Goal: Find specific page/section

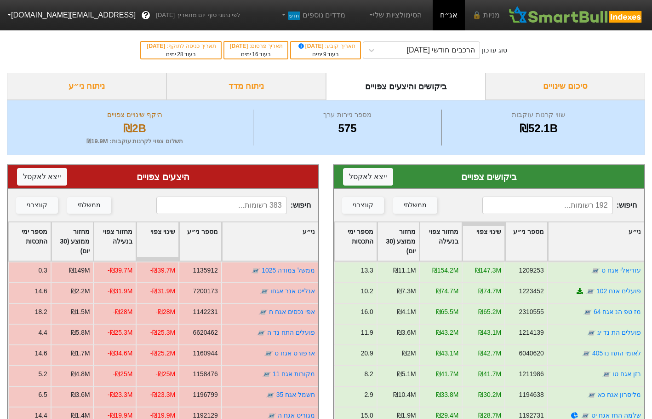
click at [533, 209] on input at bounding box center [548, 204] width 131 height 17
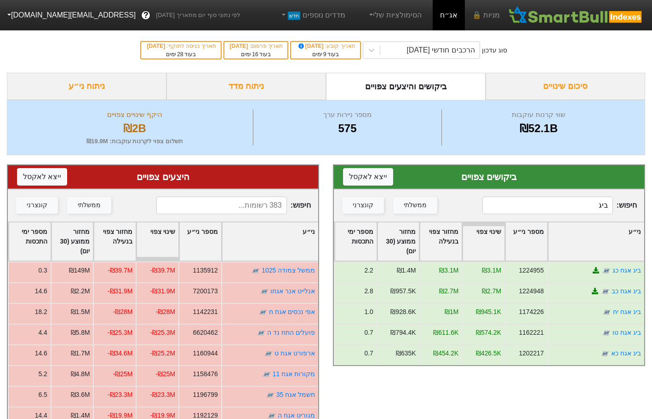
type input "ביג"
click at [185, 214] on div "חיפוש : ממשלתי קונצרני" at bounding box center [163, 205] width 311 height 32
click at [192, 210] on input at bounding box center [221, 204] width 131 height 17
type input "ביג"
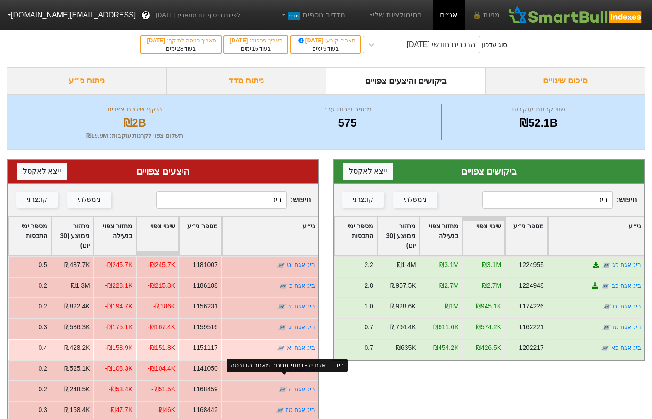
scroll to position [16, 0]
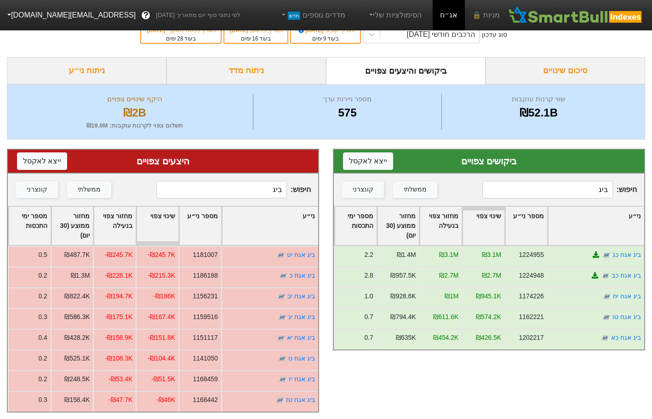
click at [250, 194] on input "ביג" at bounding box center [221, 189] width 131 height 17
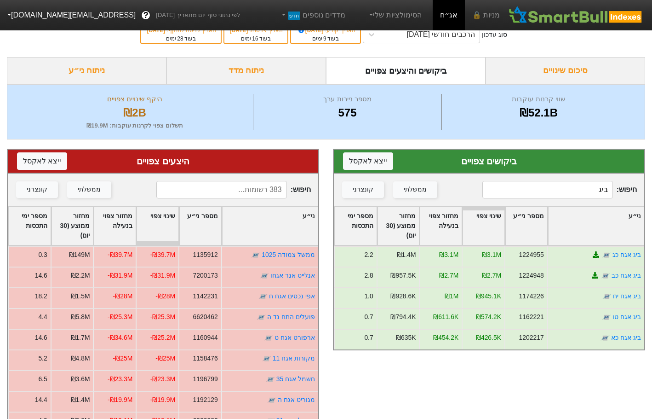
click at [553, 189] on input "ביג" at bounding box center [548, 189] width 131 height 17
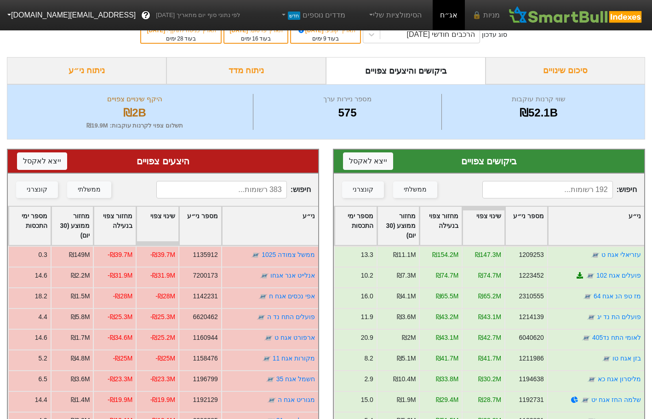
click at [540, 187] on input at bounding box center [548, 189] width 131 height 17
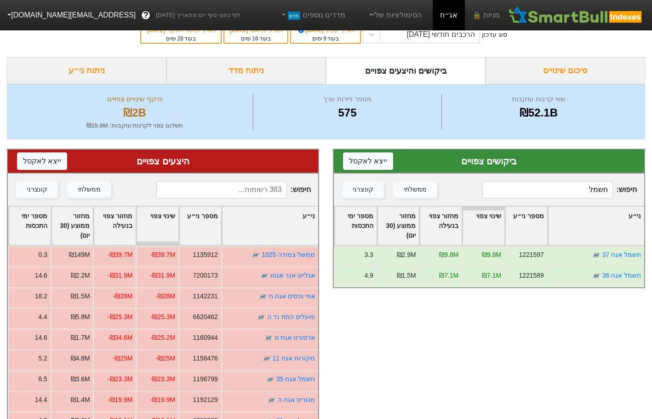
type input "חשמל"
click at [222, 187] on input at bounding box center [221, 189] width 131 height 17
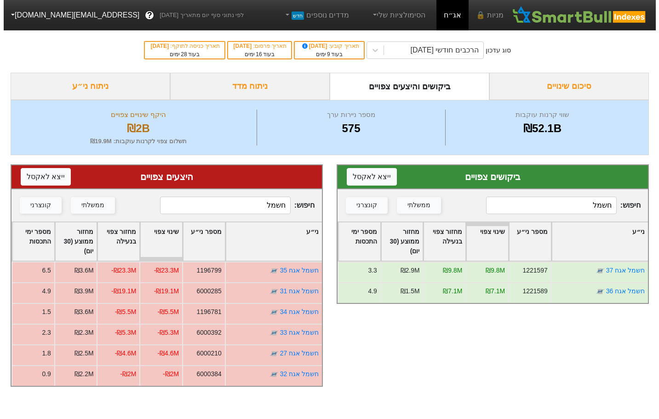
scroll to position [0, 0]
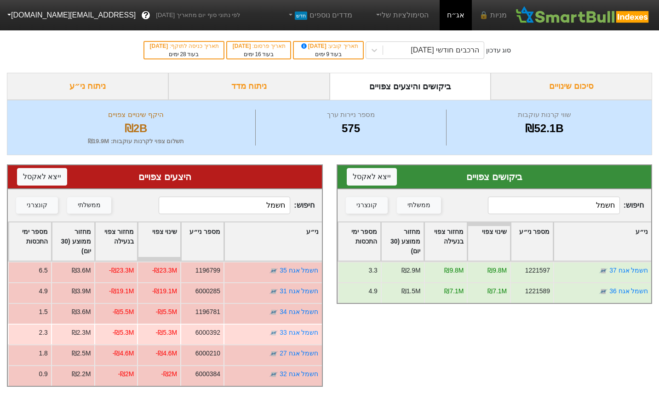
type input "חשמל"
